Goal: Task Accomplishment & Management: Complete application form

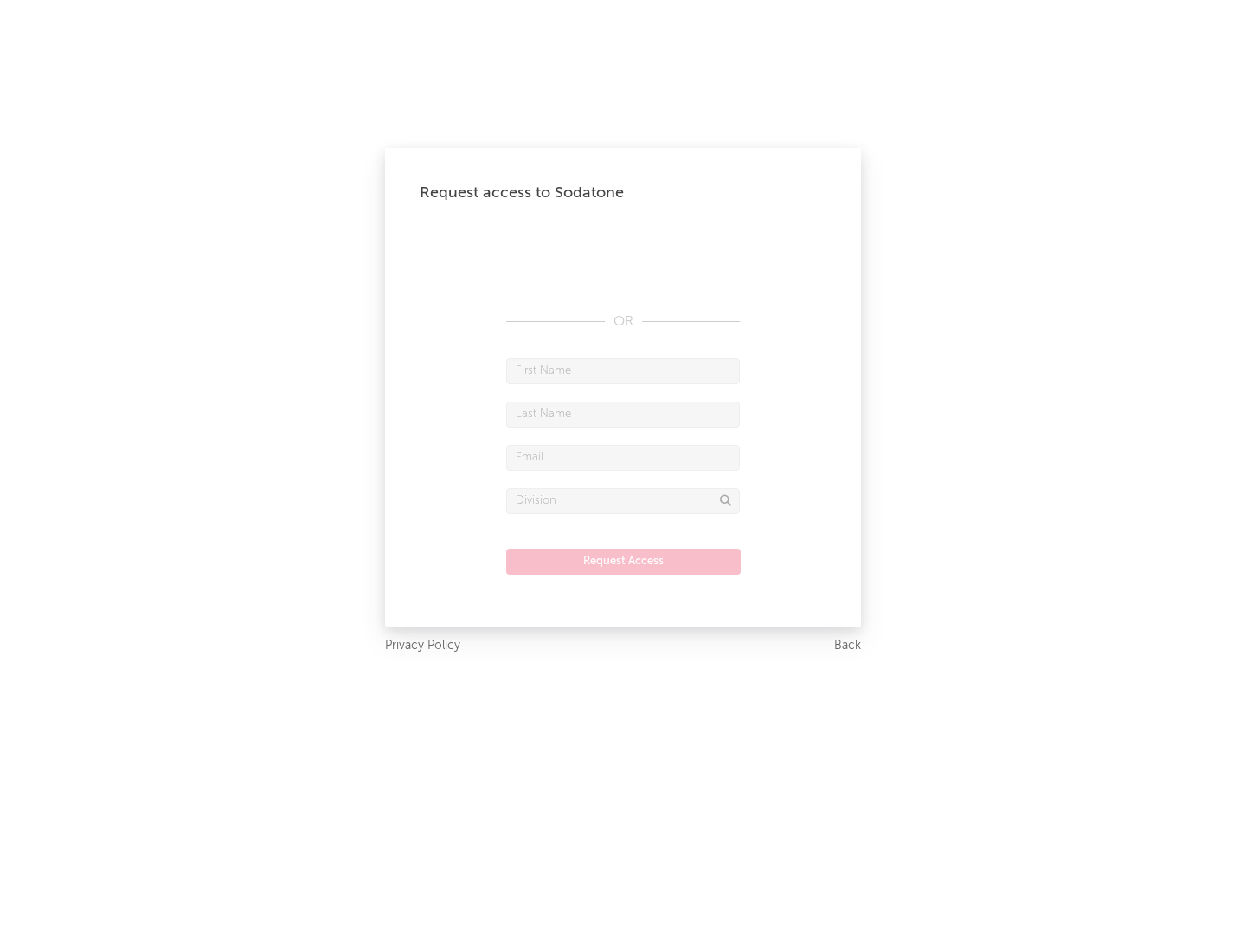
click at [623, 370] on input "text" at bounding box center [623, 370] width 234 height 26
type input "[PERSON_NAME]"
click at [623, 413] on input "text" at bounding box center [623, 414] width 234 height 26
type input "[PERSON_NAME]"
click at [623, 456] on input "text" at bounding box center [623, 457] width 234 height 26
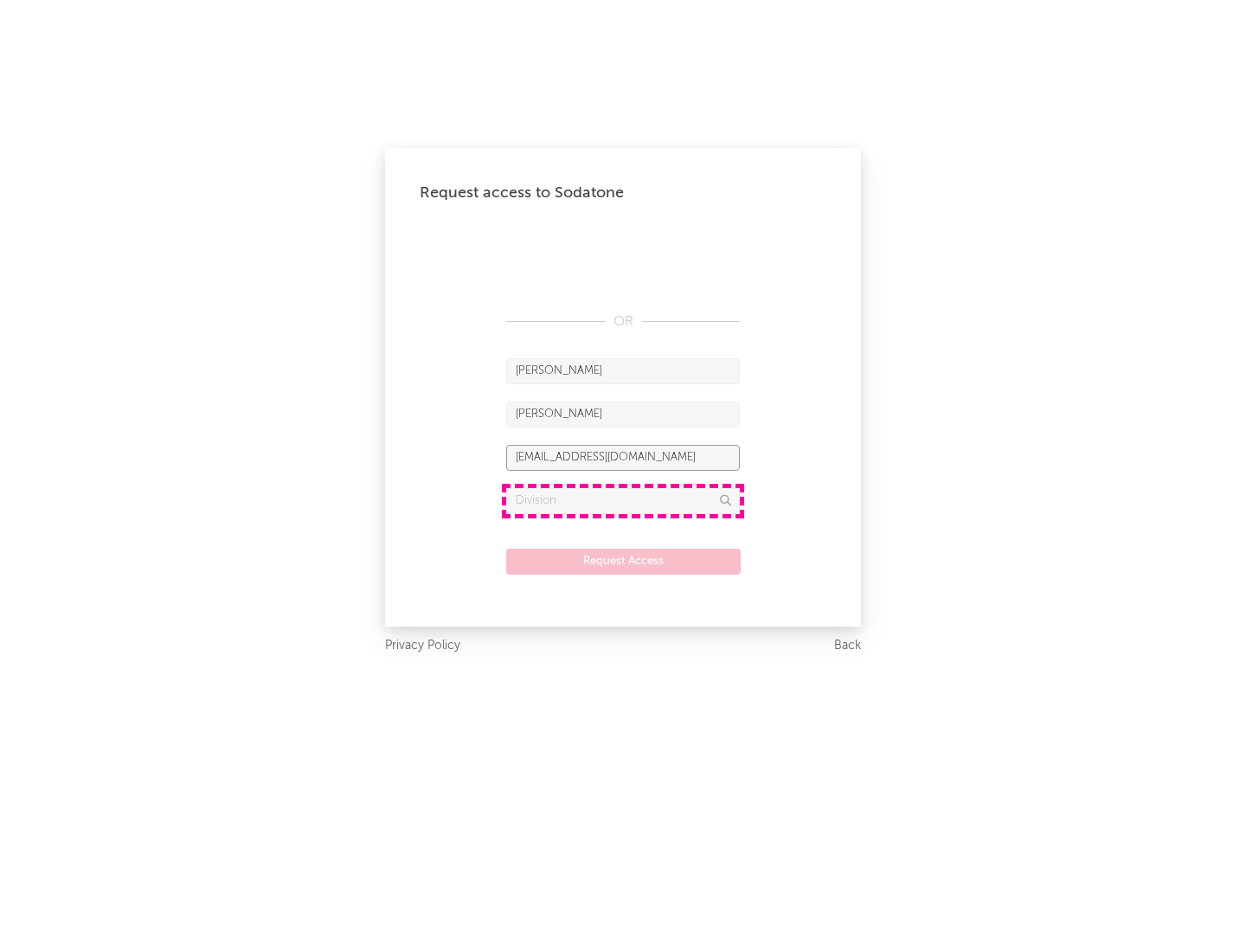
type input "[EMAIL_ADDRESS][DOMAIN_NAME]"
click at [623, 500] on input "text" at bounding box center [623, 500] width 234 height 26
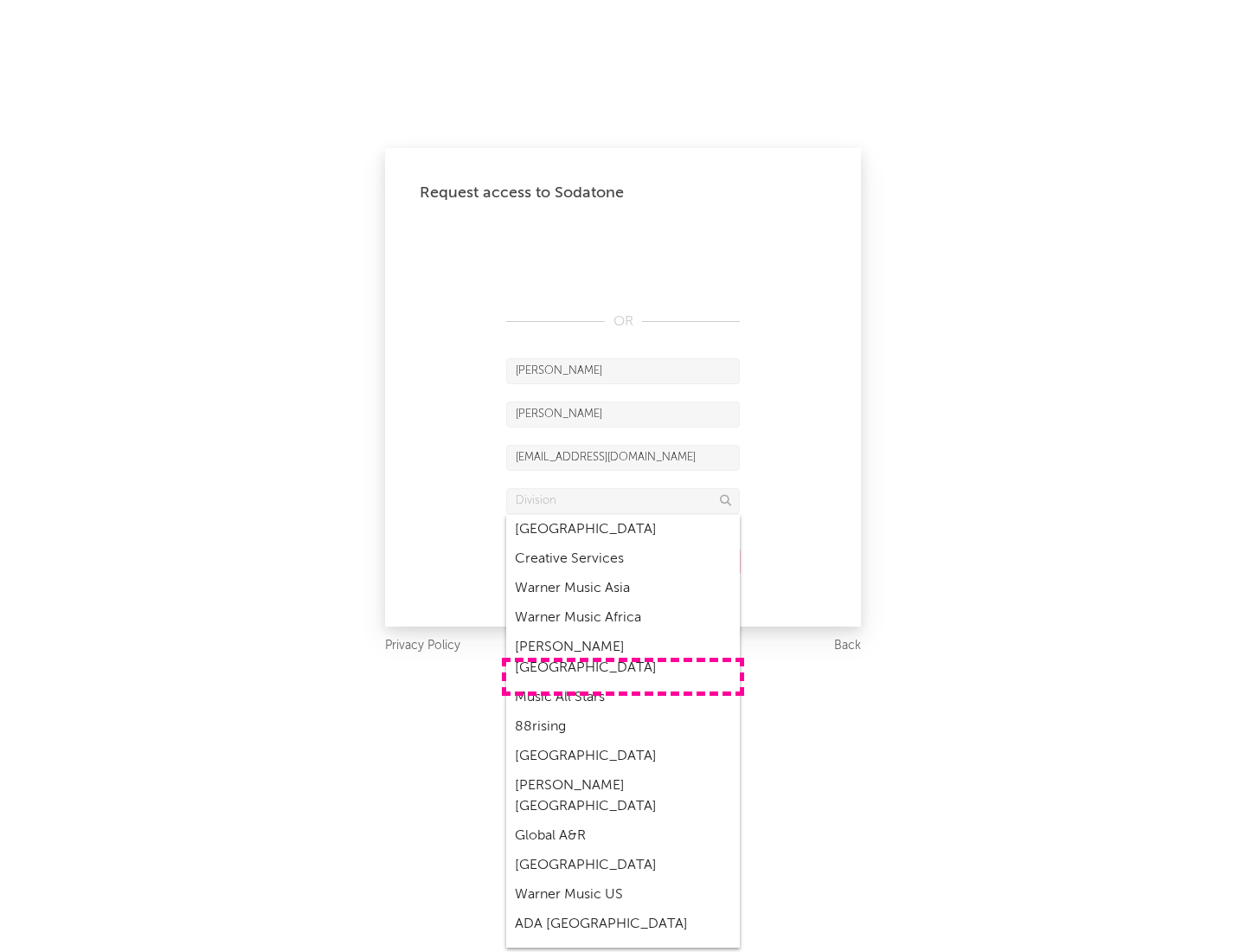
click at [623, 682] on div "Music All Stars" at bounding box center [623, 697] width 234 height 30
type input "Music All Stars"
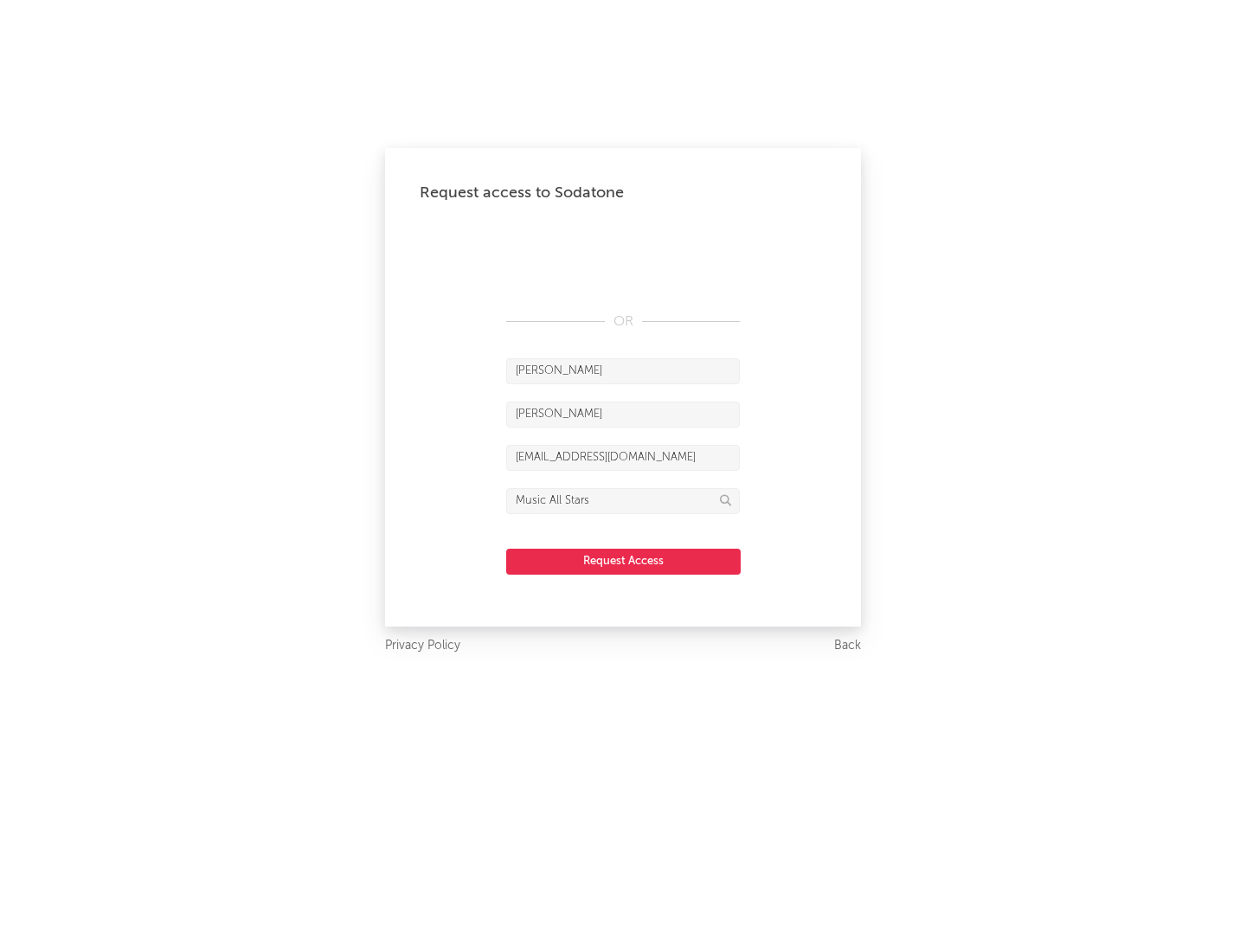
click at [623, 561] on button "Request Access" at bounding box center [623, 561] width 234 height 26
